Goal: Information Seeking & Learning: Learn about a topic

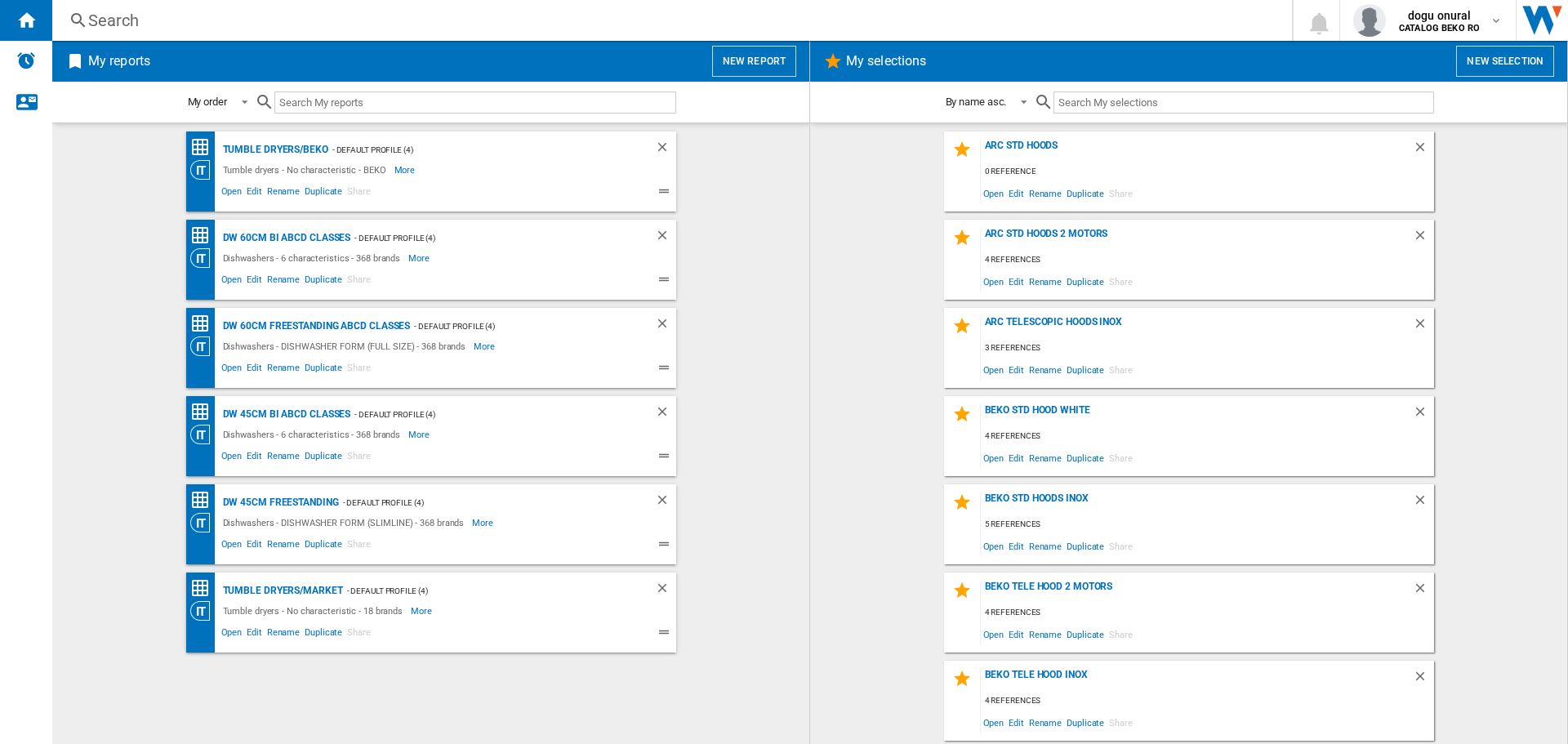
click at [162, 20] on div "Search" at bounding box center [669, 20] width 1161 height 23
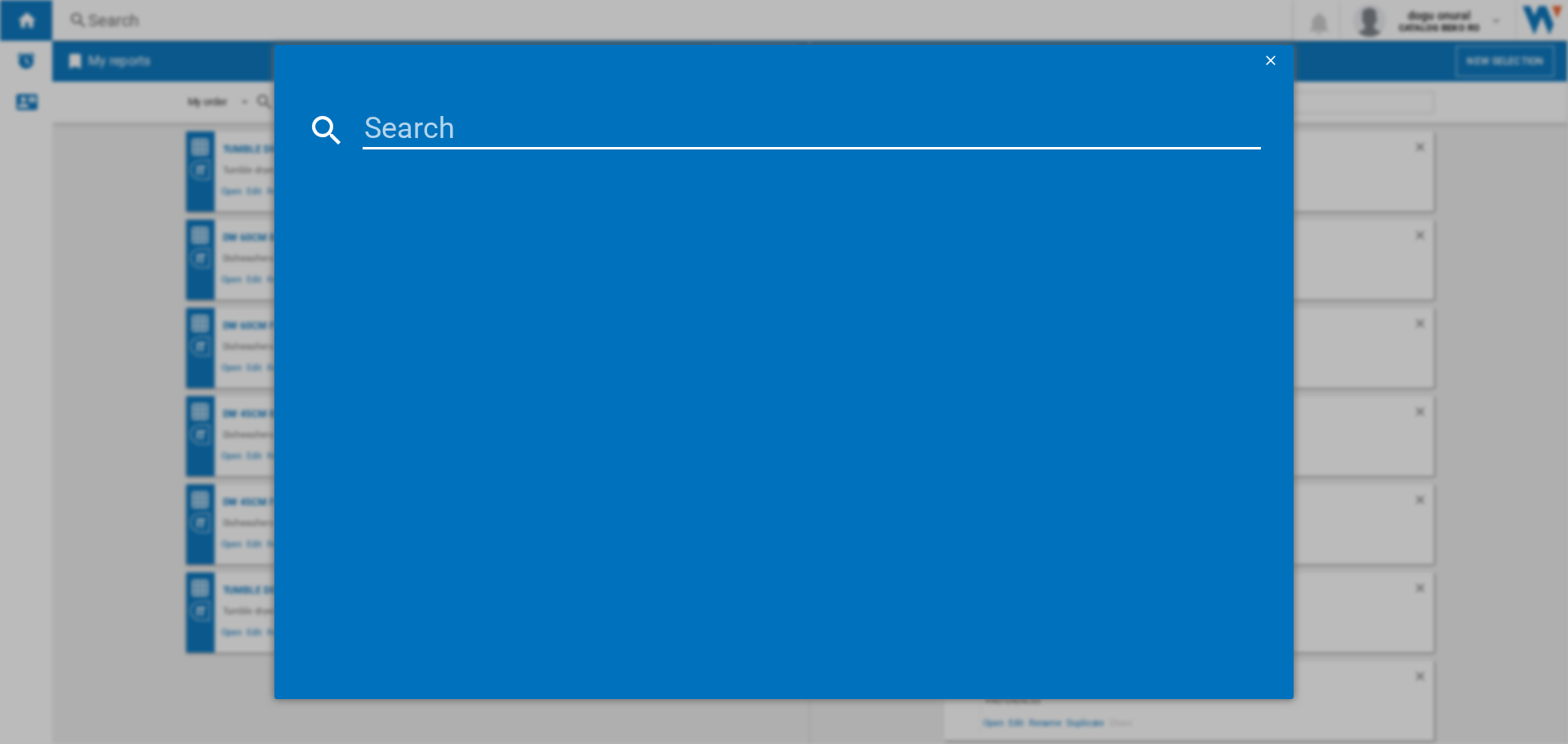
click at [472, 129] on input at bounding box center [812, 130] width 898 height 39
type input "B"
type input "BDIN 14320"
click at [442, 238] on div "BEKO BDIN14320 WHITE" at bounding box center [795, 235] width 882 height 16
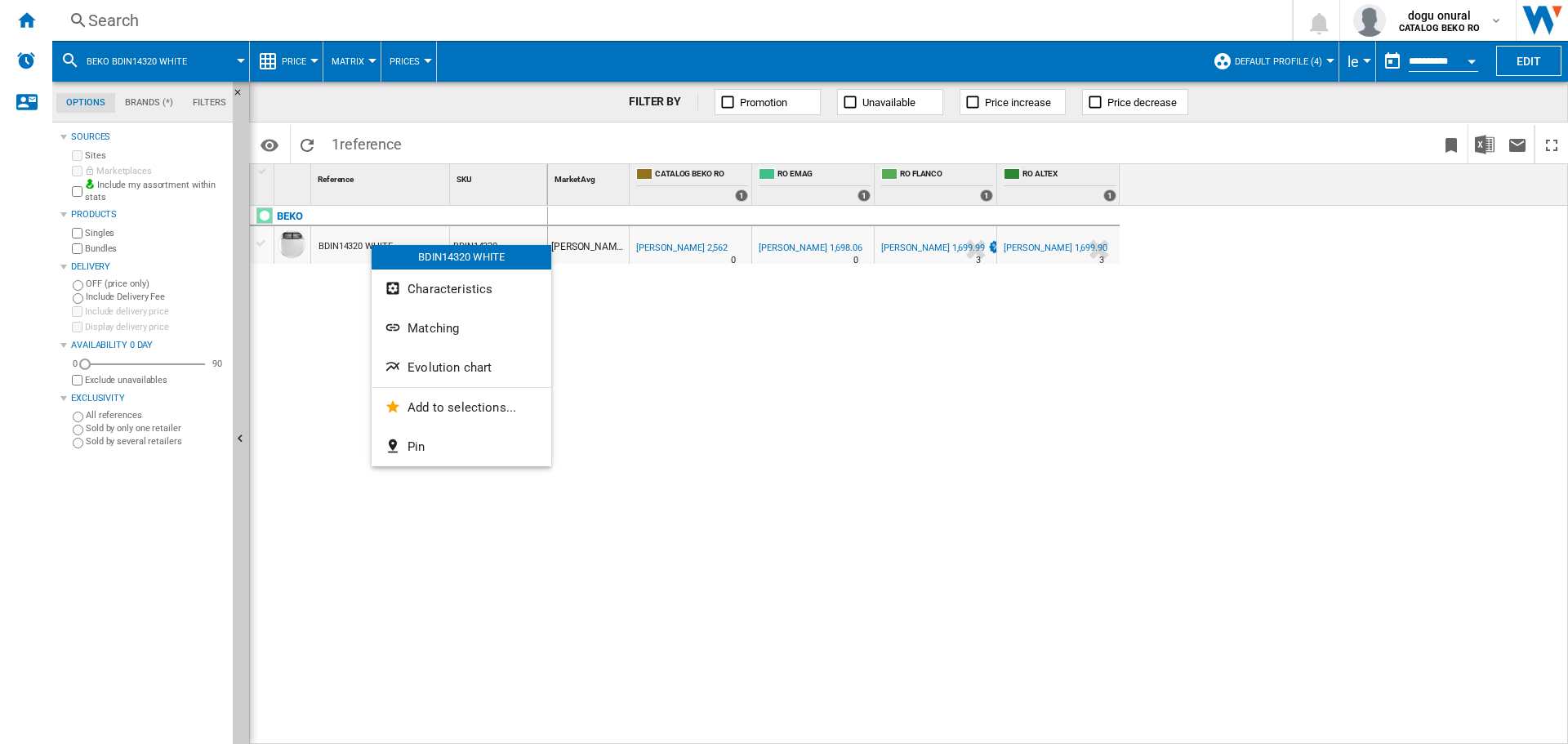
click at [462, 368] on span "Evolution chart" at bounding box center [449, 367] width 84 height 14
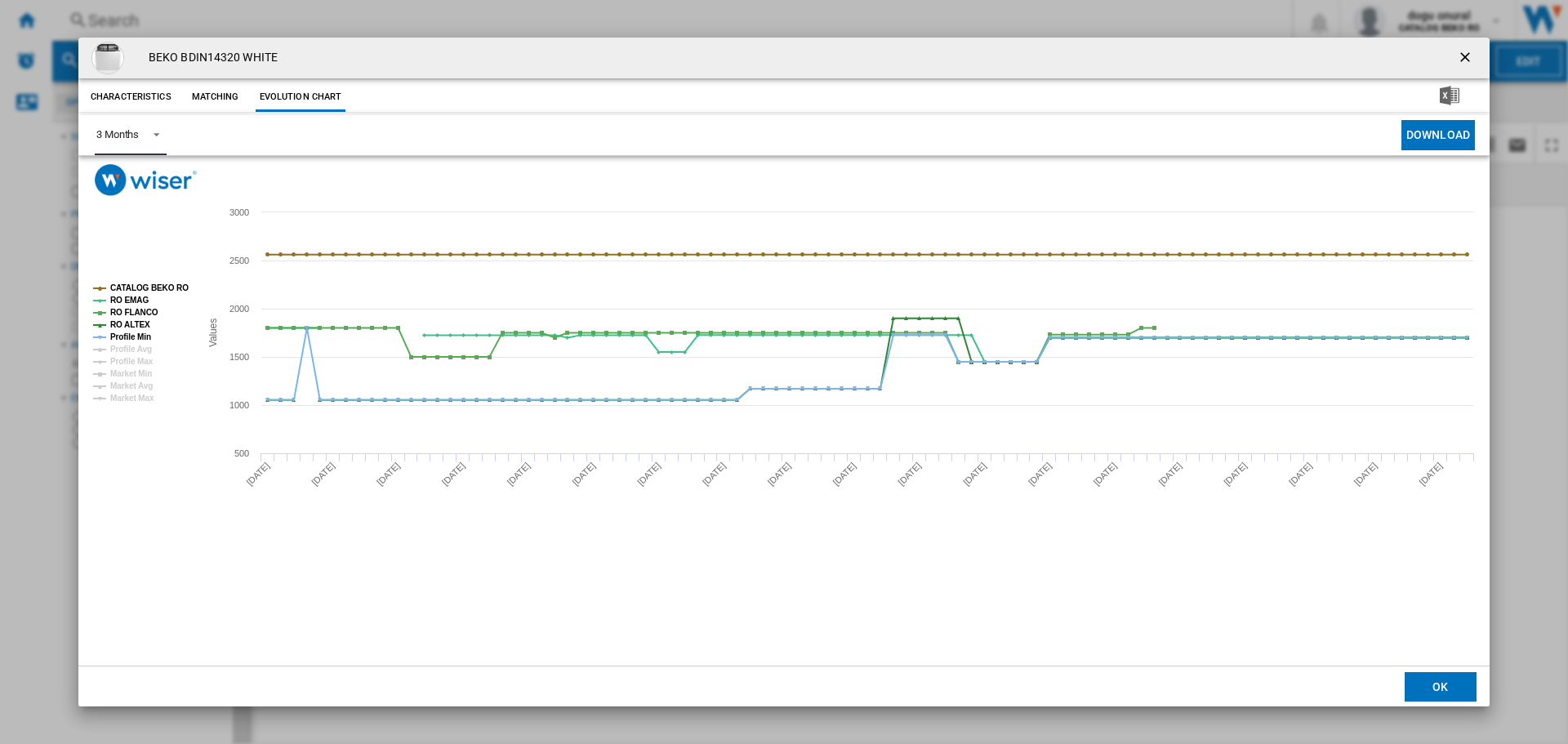
click at [139, 142] on span "3 Months" at bounding box center [118, 134] width 42 height 14
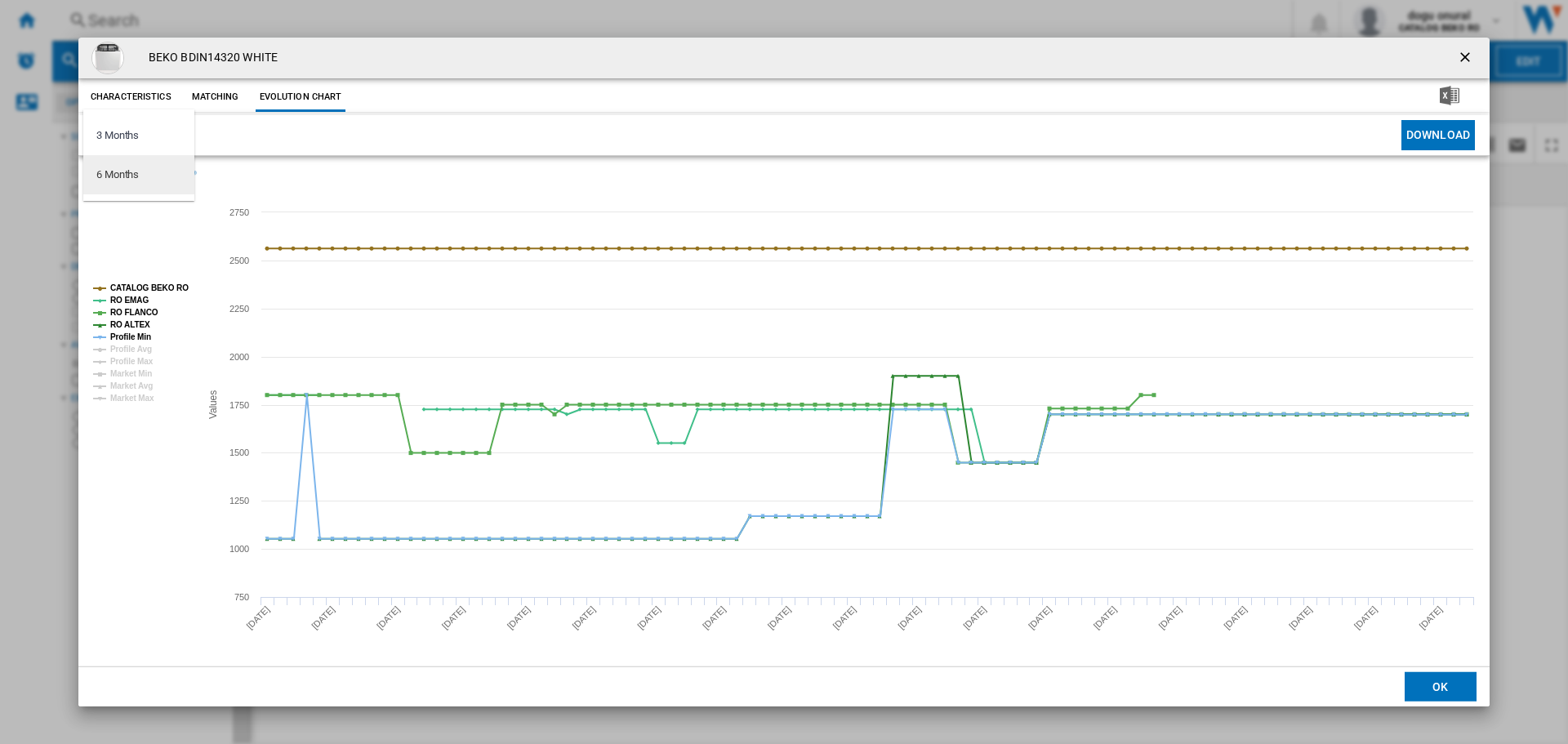
click at [135, 168] on div "6 Months" at bounding box center [118, 175] width 42 height 14
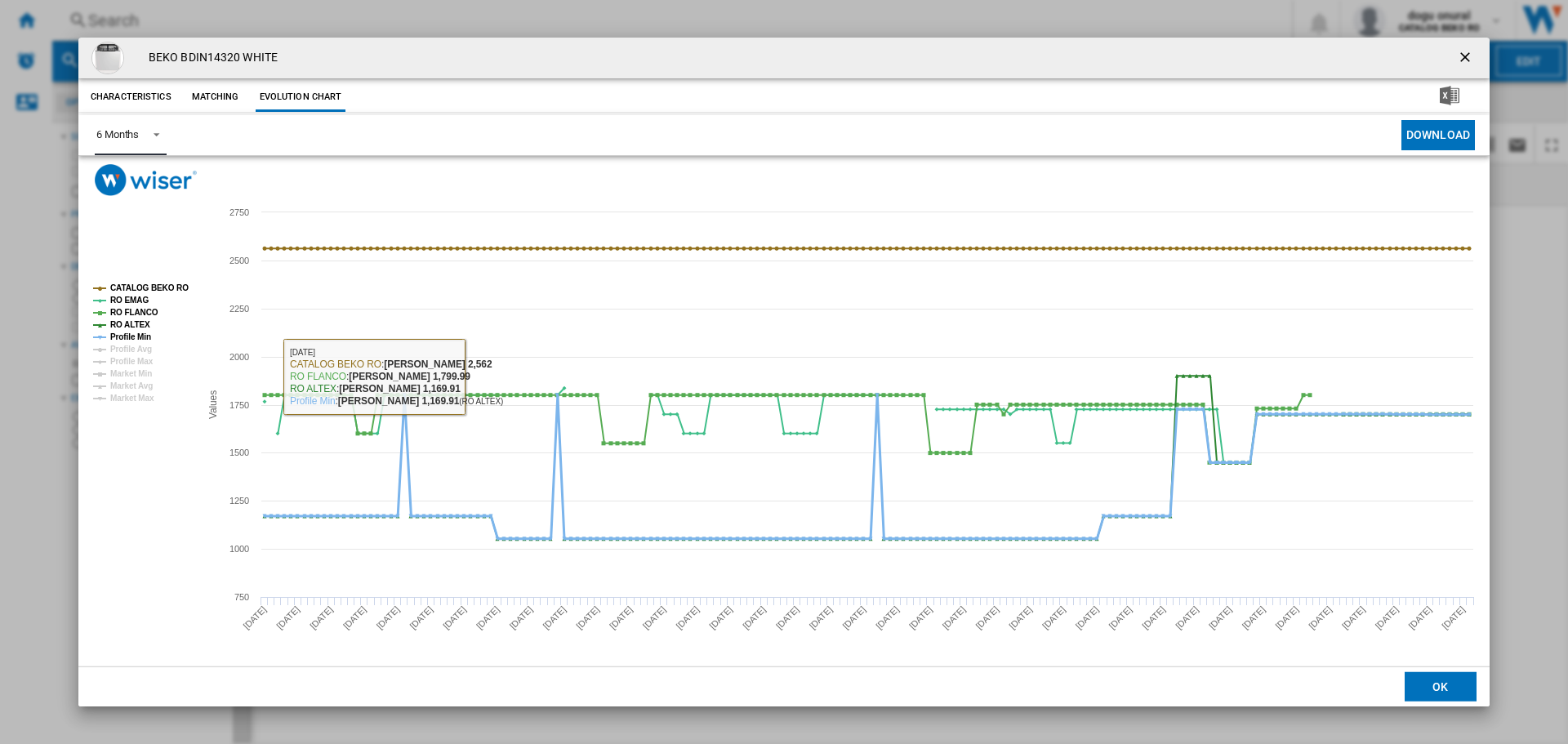
click at [131, 336] on tspan "Profile Min" at bounding box center [131, 336] width 41 height 9
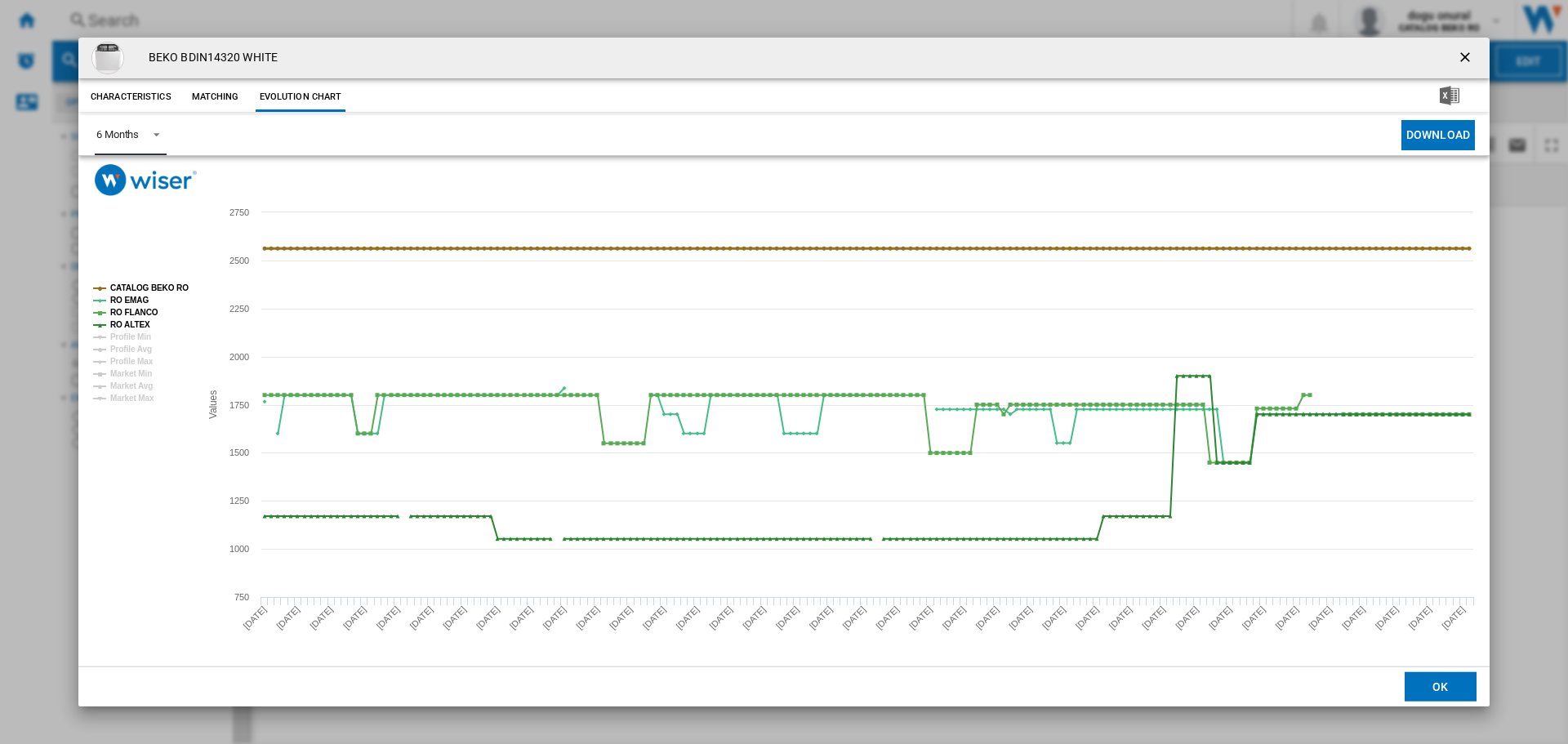
click at [146, 286] on tspan "CATALOG BEKO RO" at bounding box center [149, 287] width 79 height 9
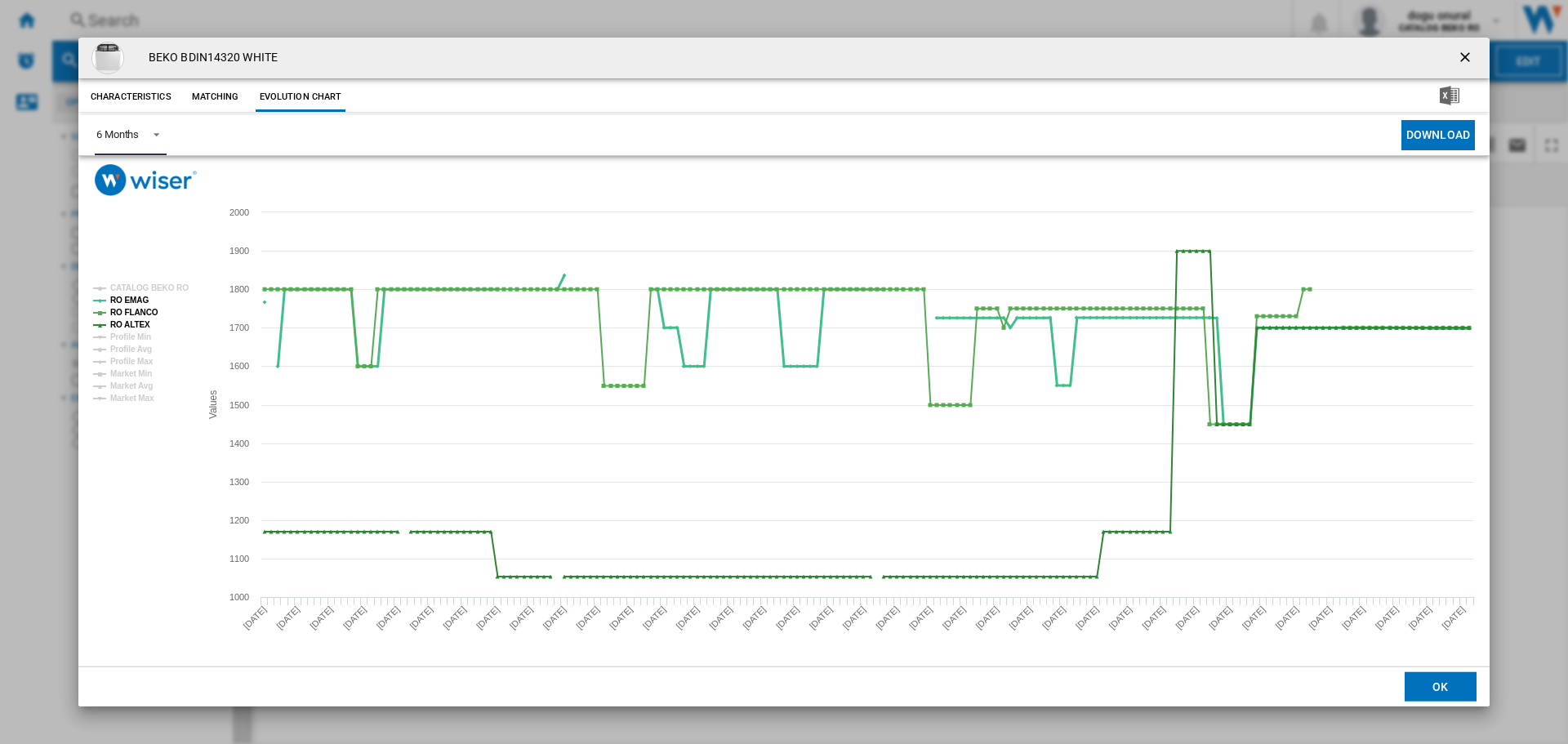
click at [121, 300] on tspan "RO EMAG" at bounding box center [129, 300] width 38 height 9
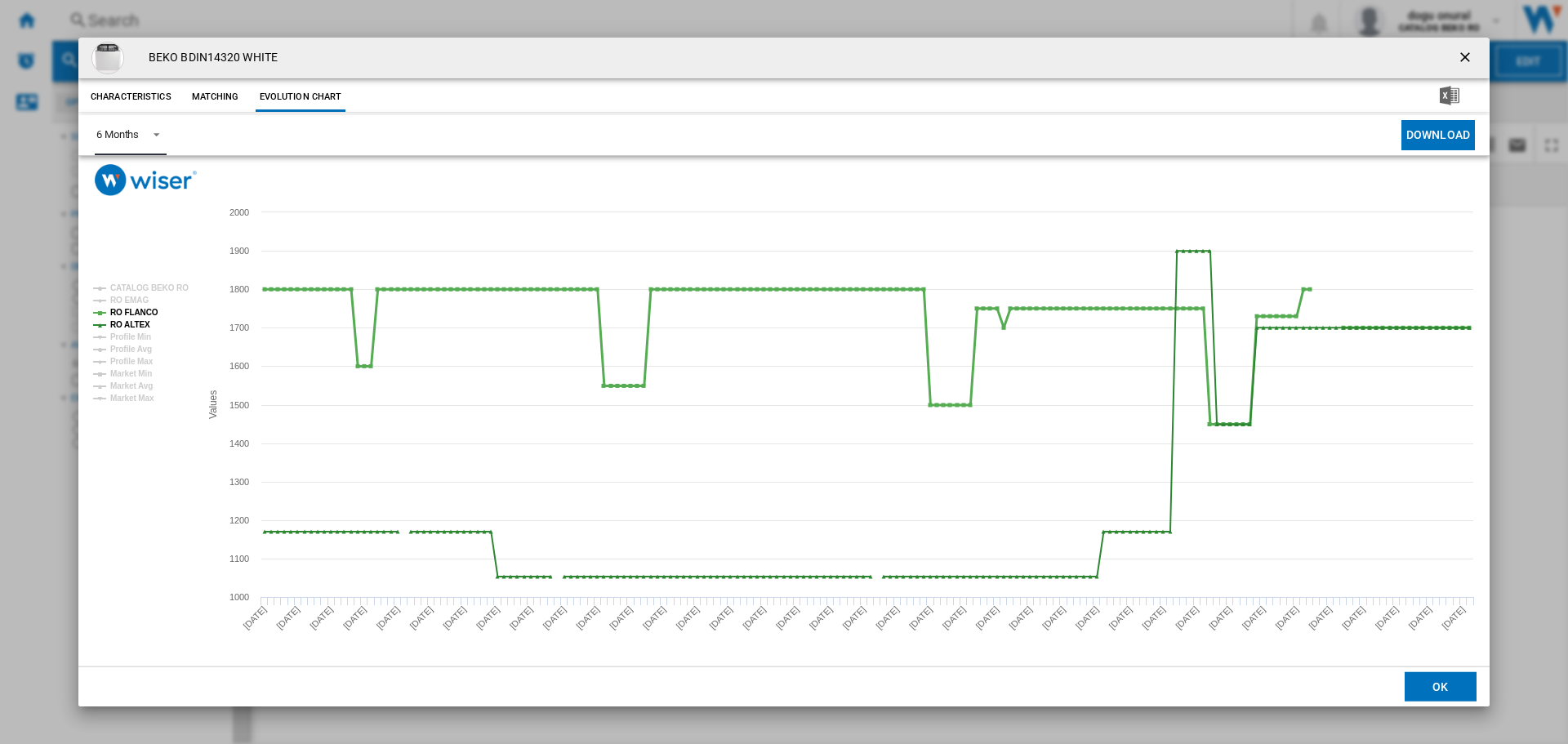
click at [123, 308] on tspan "RO FLANCO" at bounding box center [134, 312] width 48 height 9
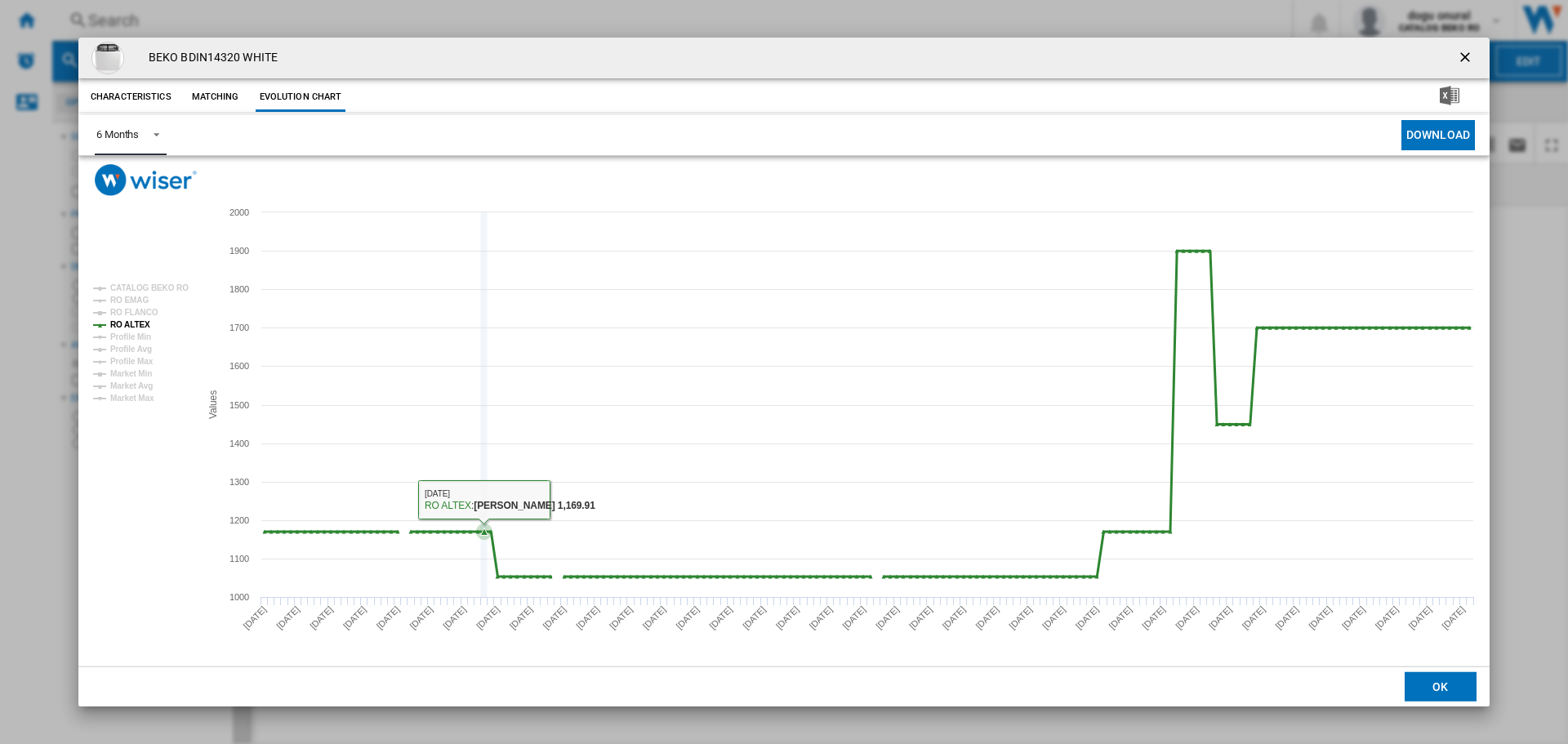
click at [487, 530] on icon "Product popup" at bounding box center [868, 414] width 1222 height 325
click at [135, 303] on tspan "RO EMAG" at bounding box center [129, 300] width 38 height 9
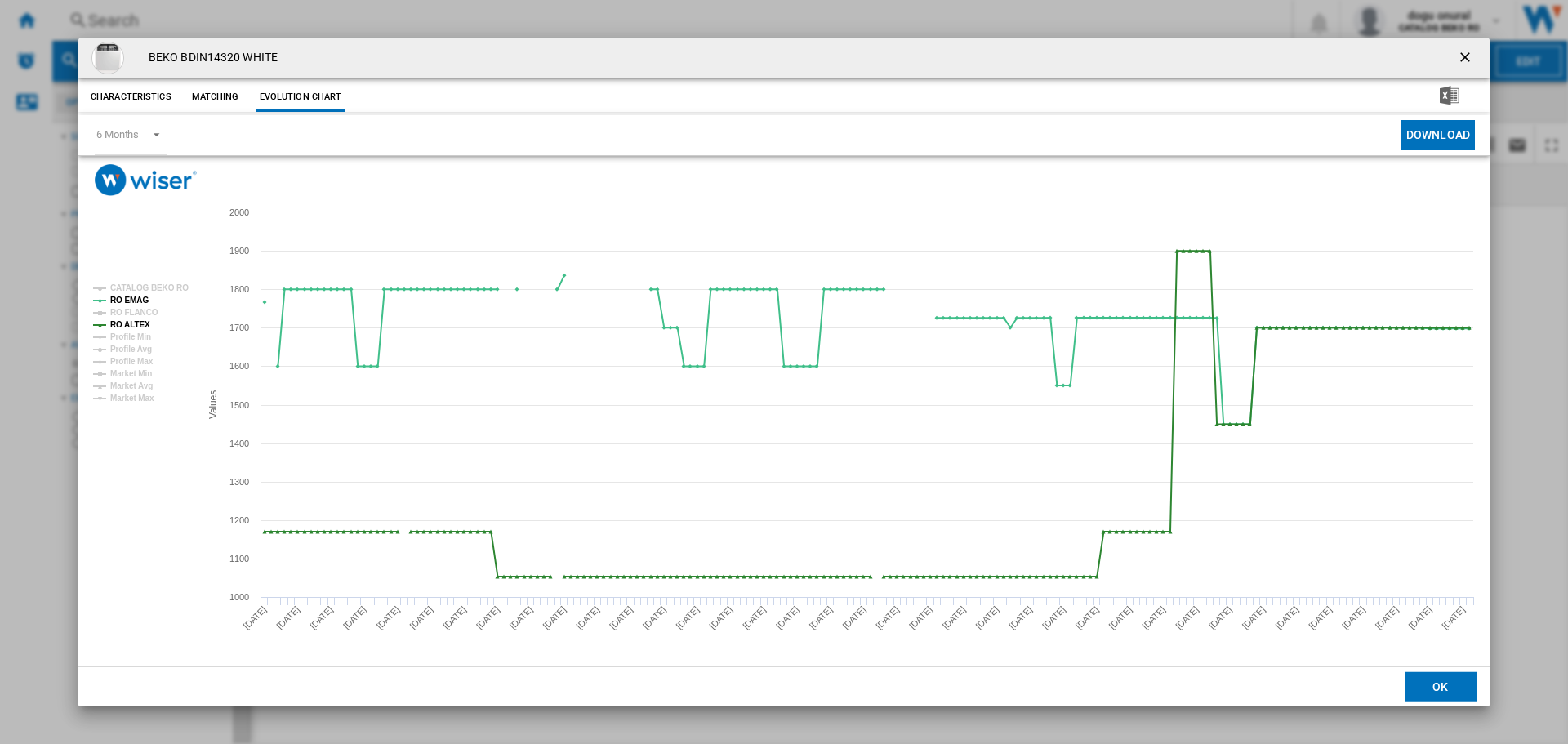
click at [1464, 56] on ng-md-icon "getI18NText('BUTTONS.CLOSE_DIALOG')" at bounding box center [1466, 58] width 19 height 19
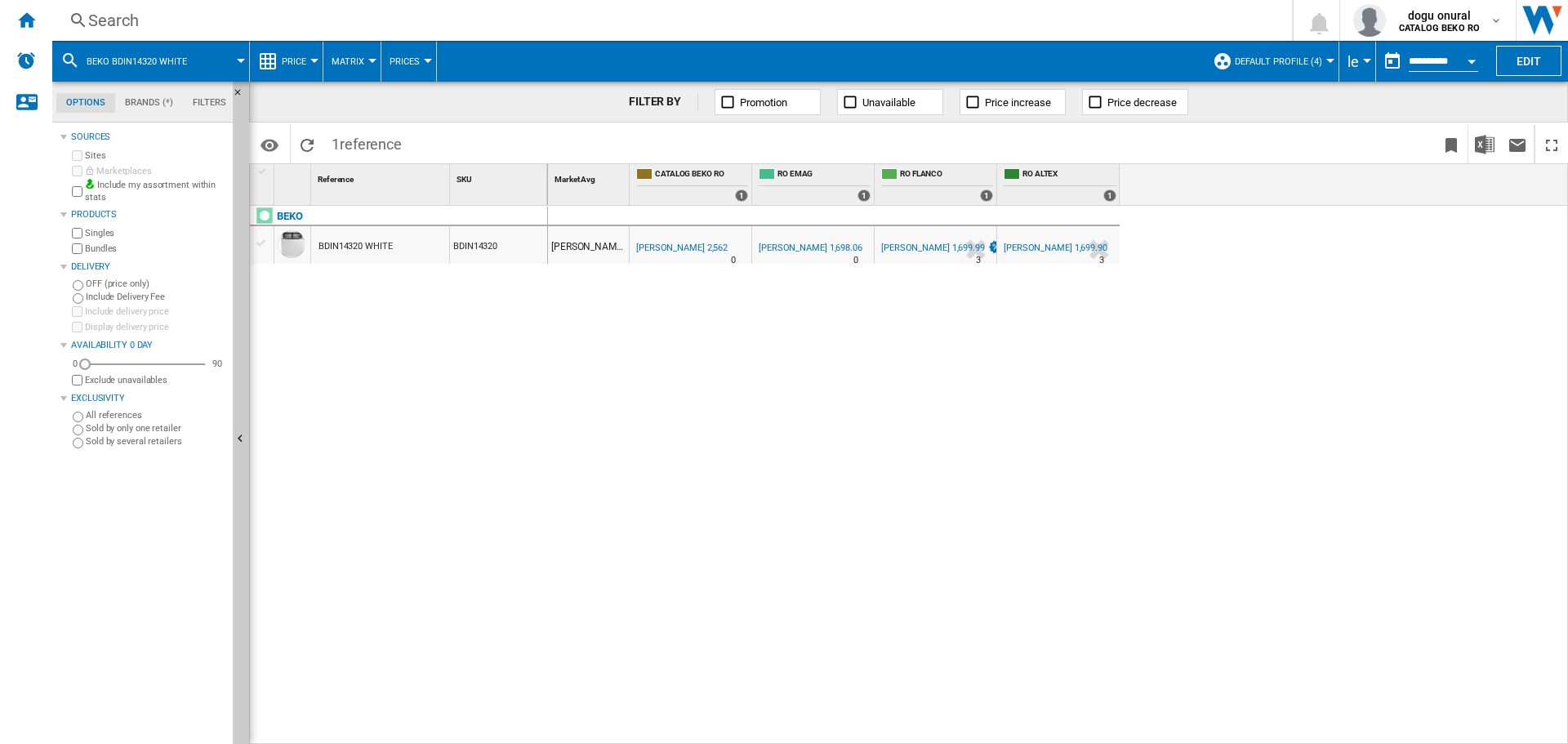
click at [191, 20] on div "Search" at bounding box center [669, 20] width 1161 height 23
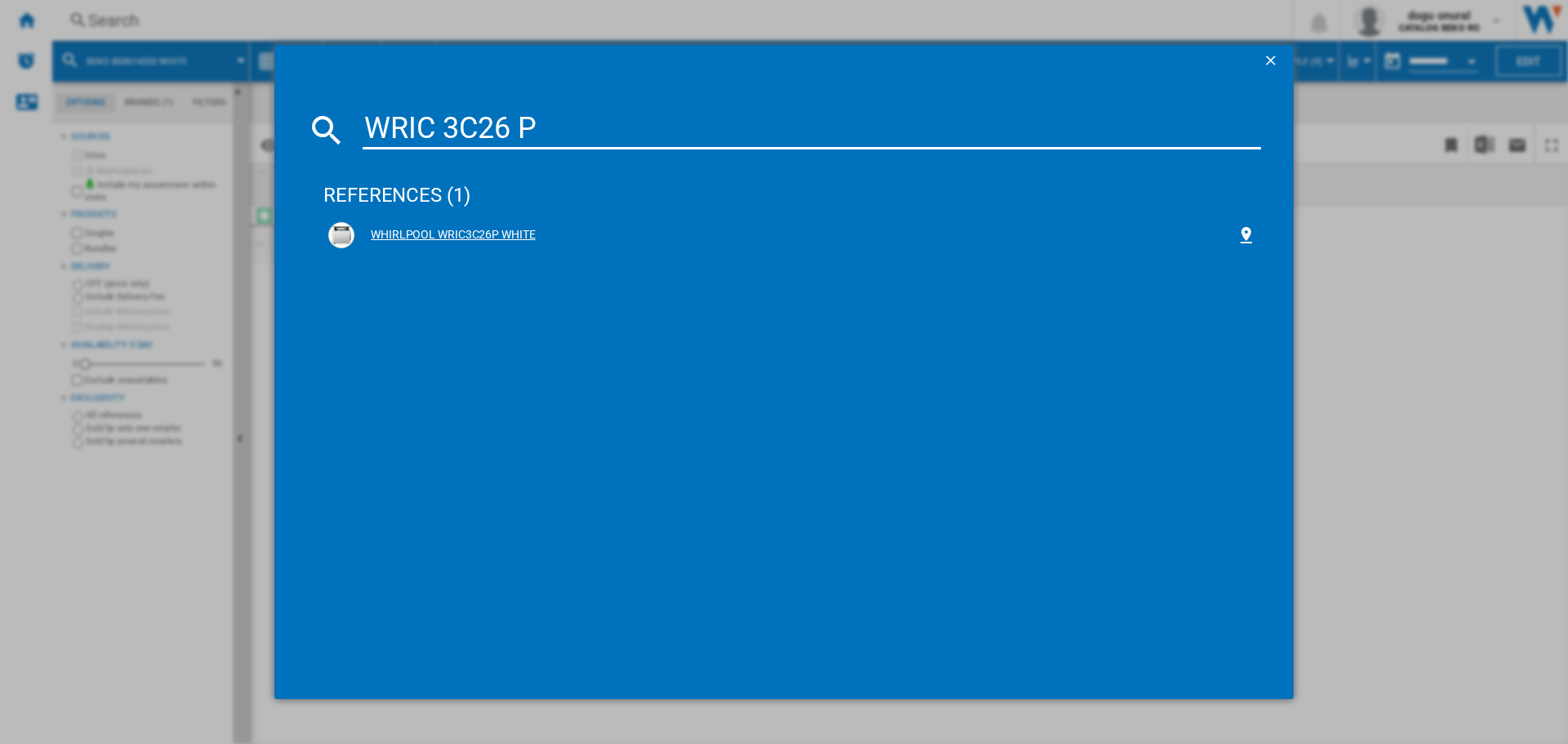
type input "WRIC 3C26 P"
click at [491, 226] on div "WHIRLPOOL WRIC3C26P WHITE" at bounding box center [792, 235] width 928 height 26
click at [504, 236] on div "WHIRLPOOL WRIC3C26P WHITE" at bounding box center [795, 235] width 882 height 16
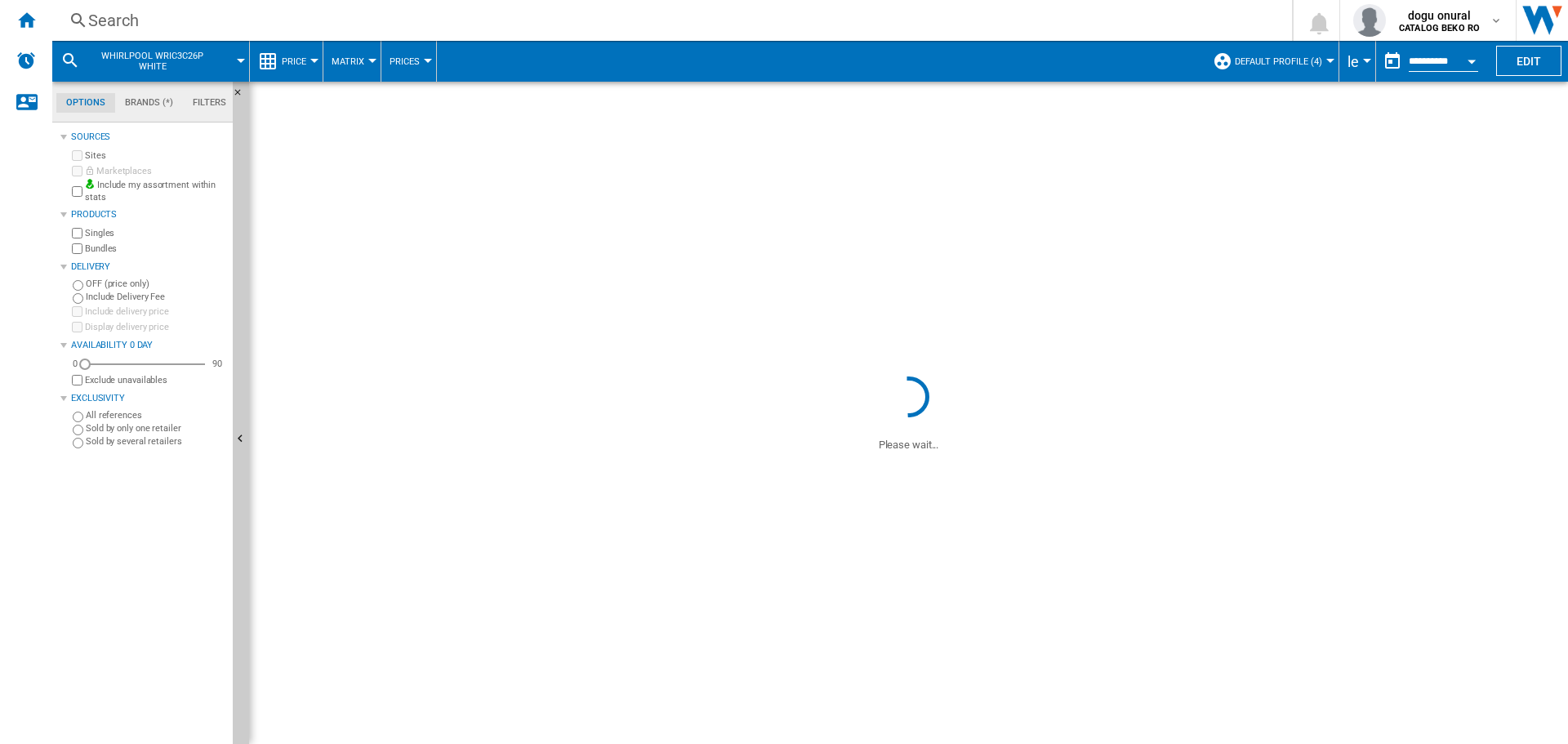
click at [505, 236] on div "BDIN14320" at bounding box center [498, 245] width 97 height 37
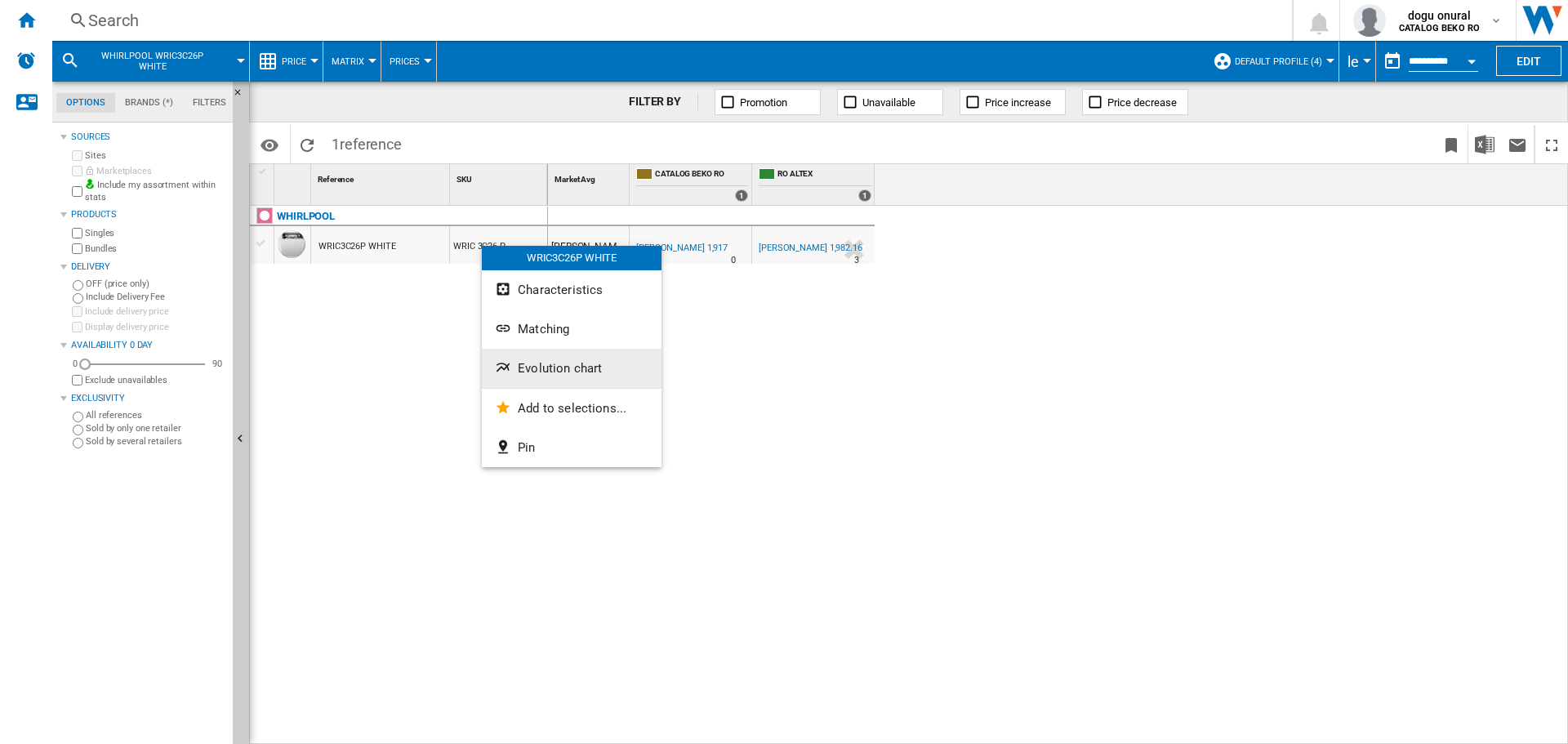
click at [606, 364] on button "Evolution chart" at bounding box center [572, 368] width 180 height 39
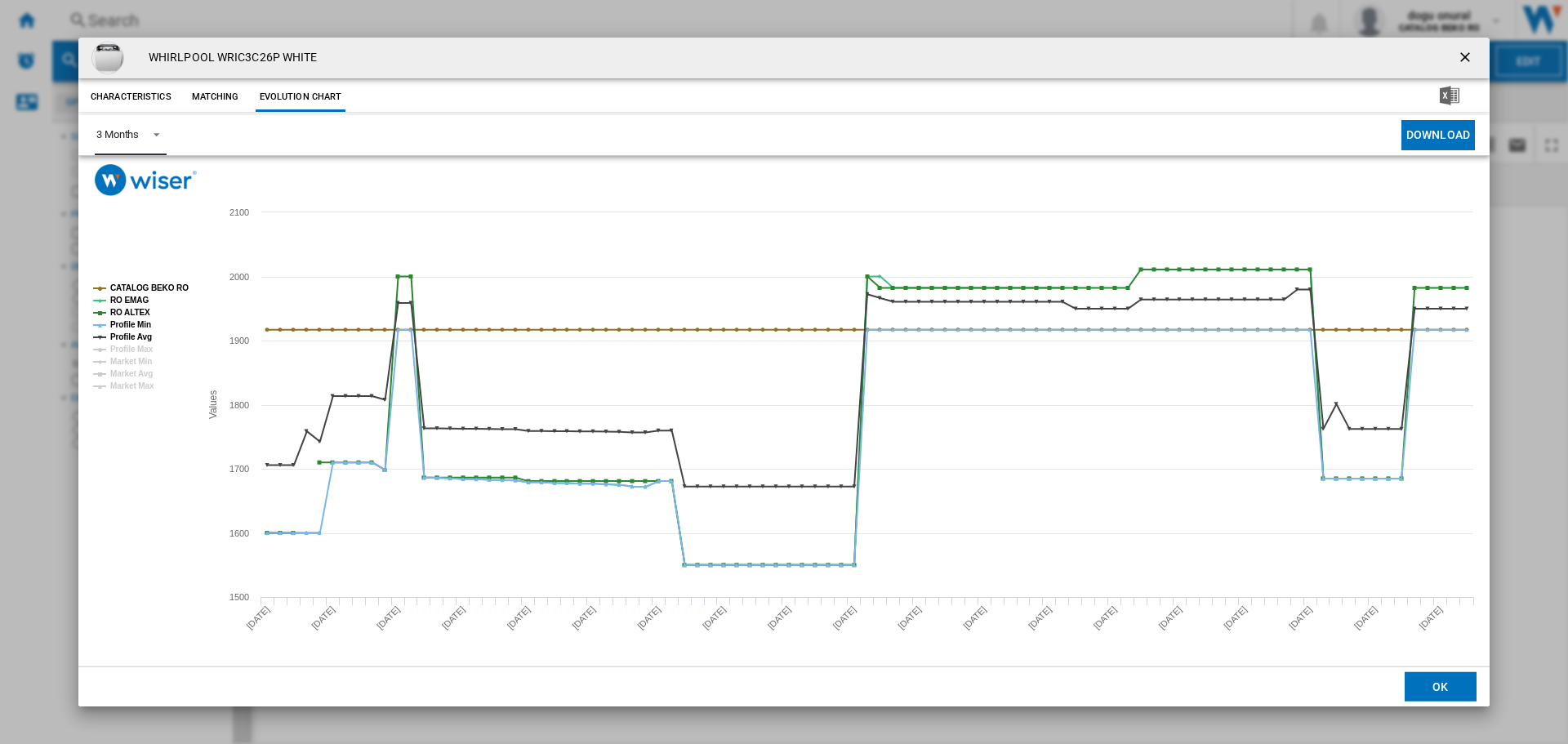
click at [114, 141] on span "3 Months" at bounding box center [118, 134] width 42 height 14
click at [126, 173] on div "6 Months" at bounding box center [118, 175] width 42 height 14
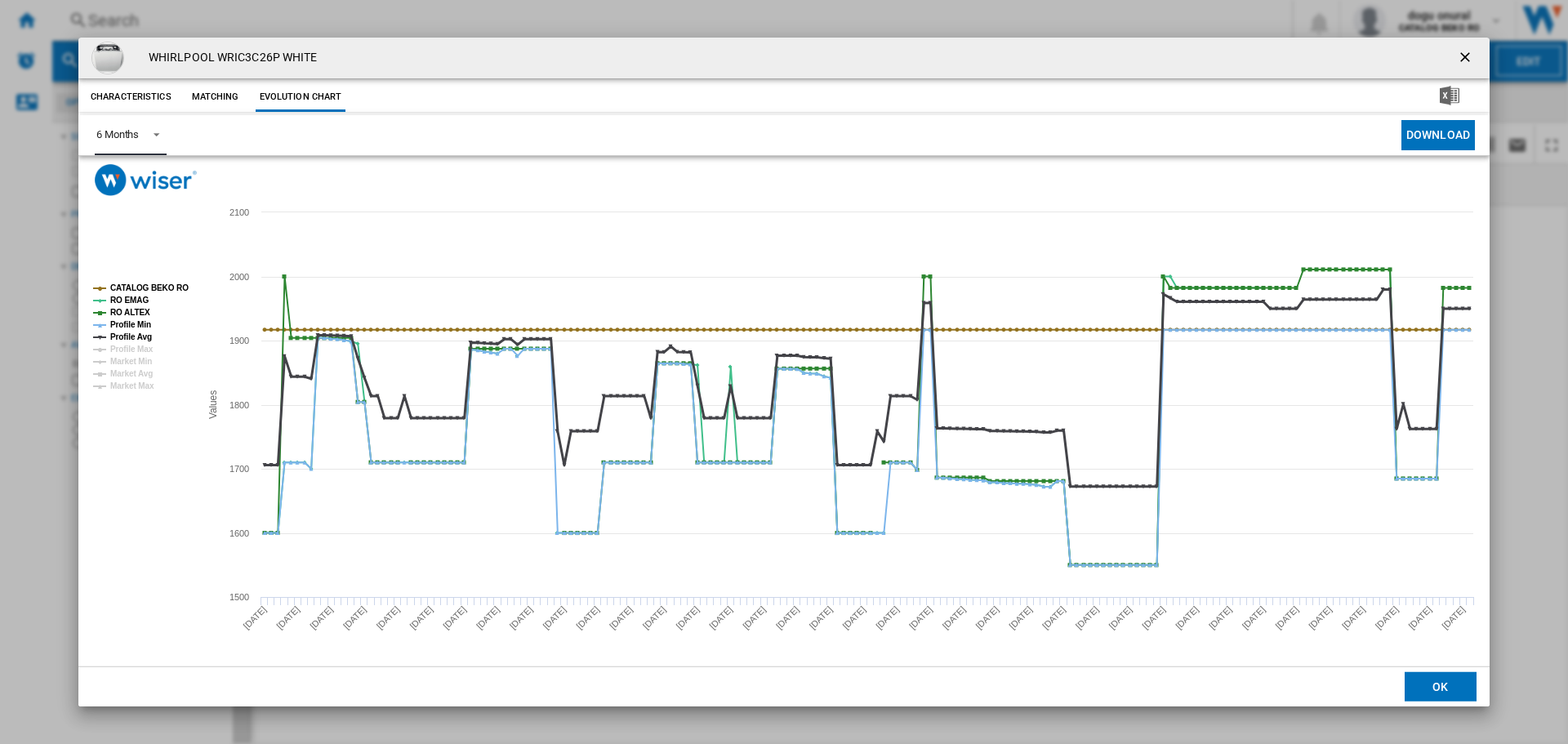
drag, startPoint x: 120, startPoint y: 337, endPoint x: 131, endPoint y: 334, distance: 11.4
click at [120, 337] on tspan "Profile Avg" at bounding box center [131, 336] width 42 height 9
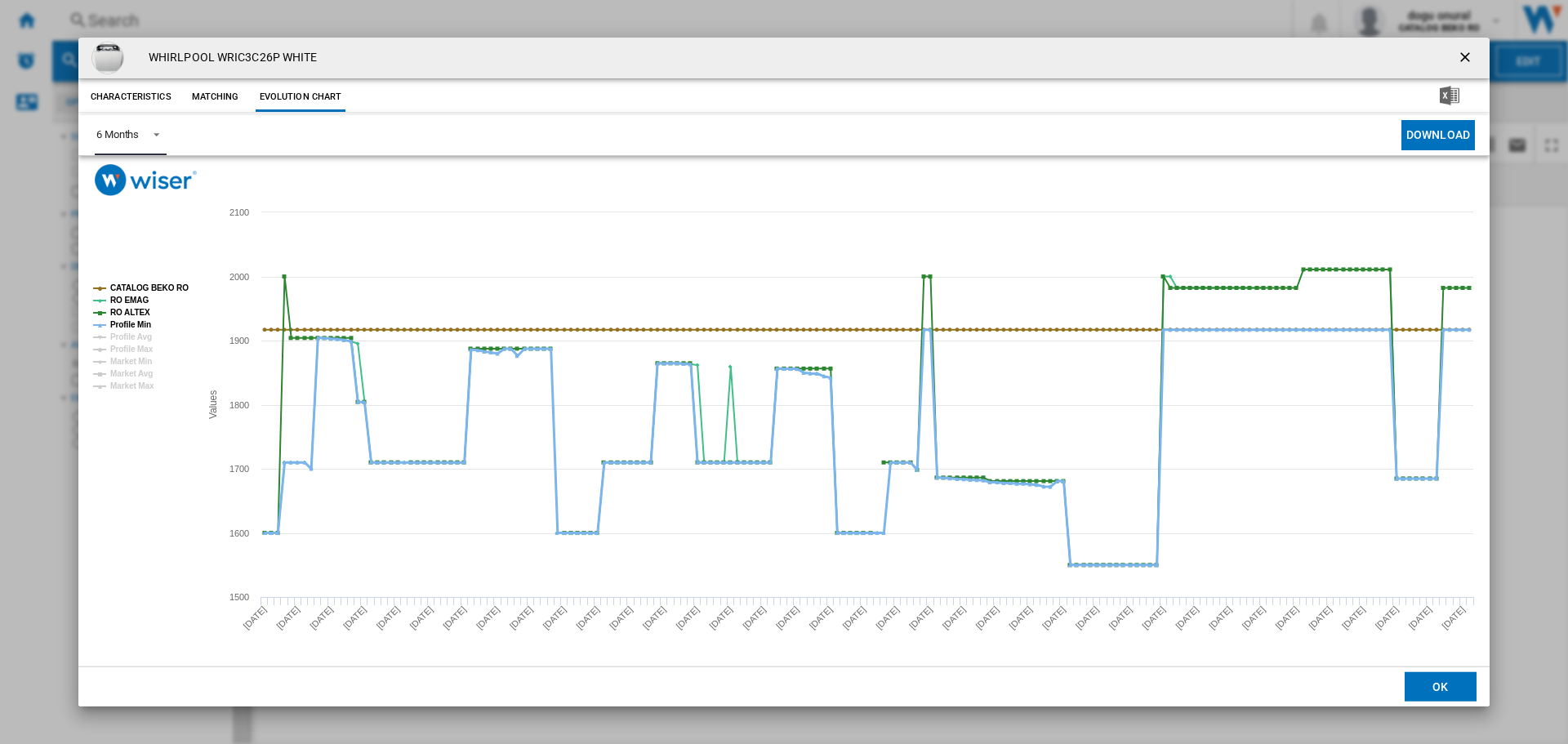
click at [135, 328] on tspan "Profile Min" at bounding box center [131, 325] width 41 height 9
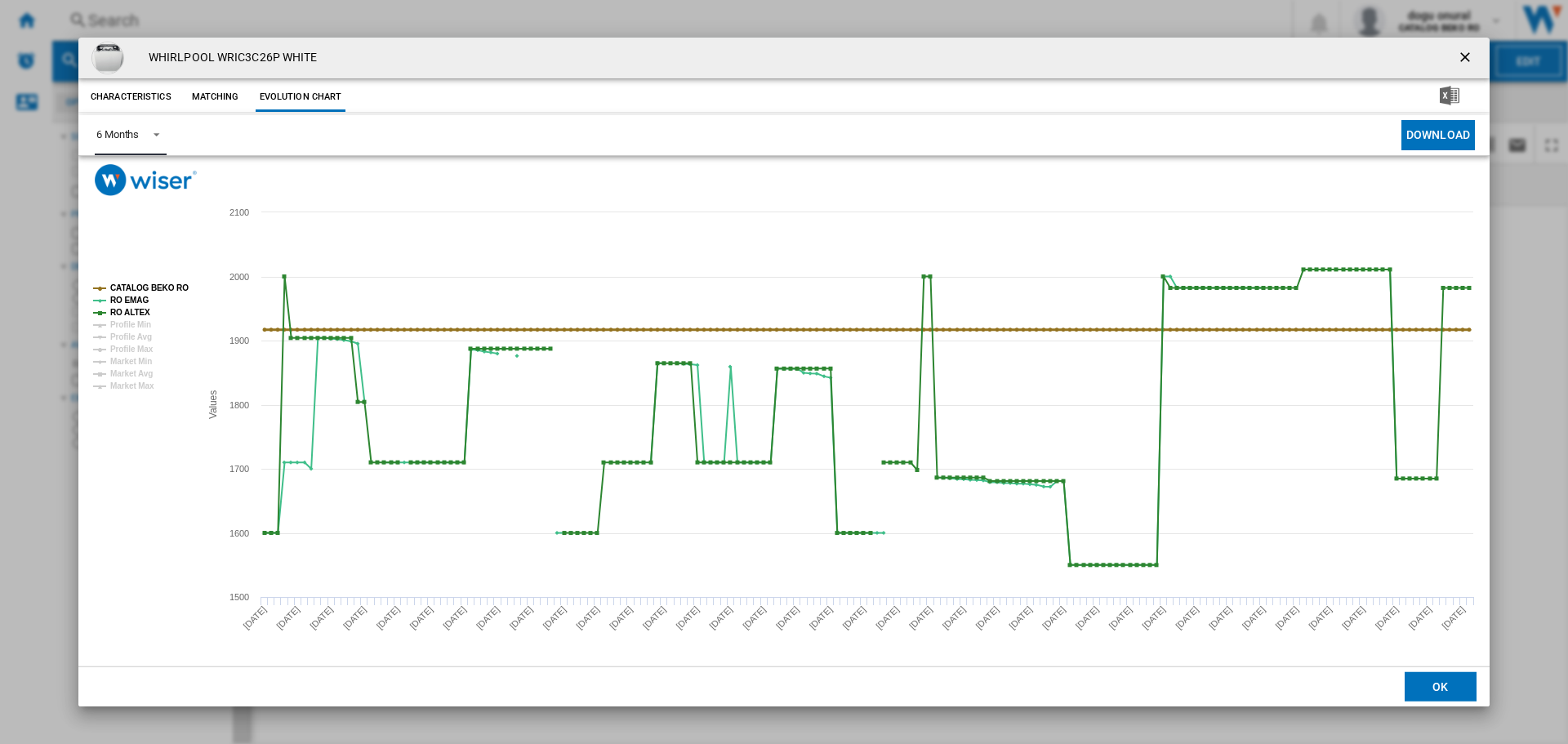
click at [164, 283] on tspan "CATALOG BEKO RO" at bounding box center [149, 287] width 79 height 9
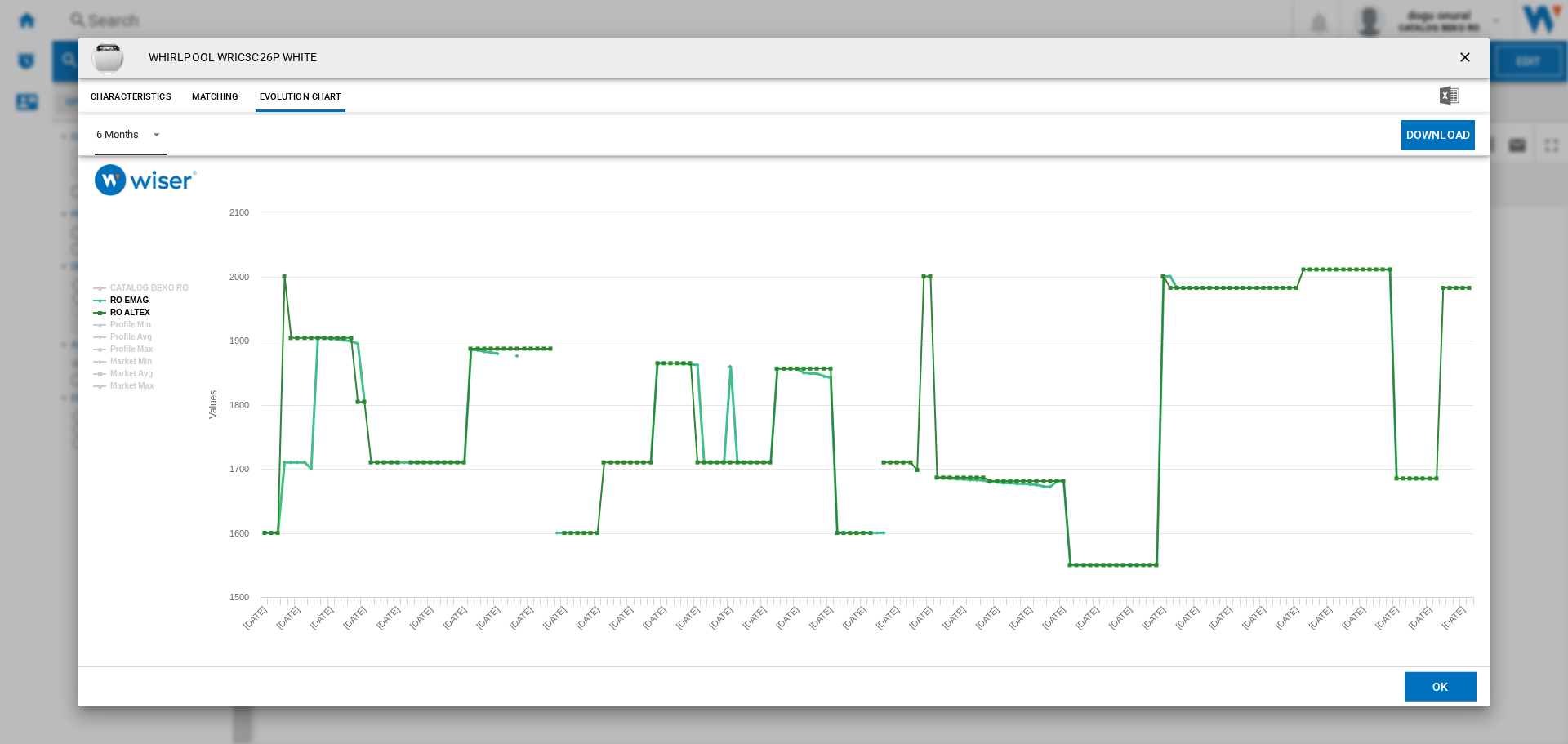
click at [126, 299] on tspan "RO EMAG" at bounding box center [129, 300] width 38 height 9
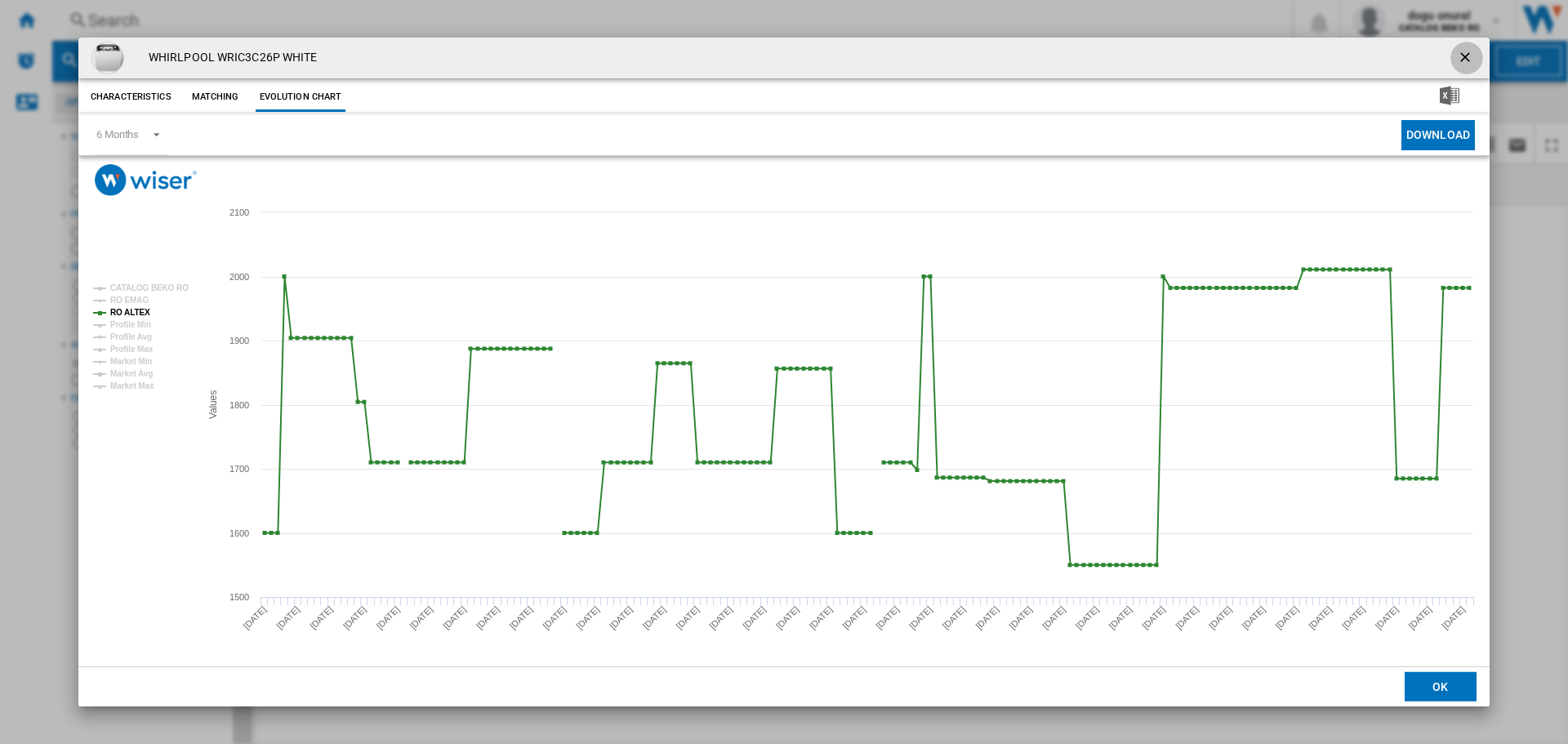
click at [1470, 62] on ng-md-icon "getI18NText('BUTTONS.CLOSE_DIALOG')" at bounding box center [1466, 58] width 19 height 19
